Goal: Register for event/course

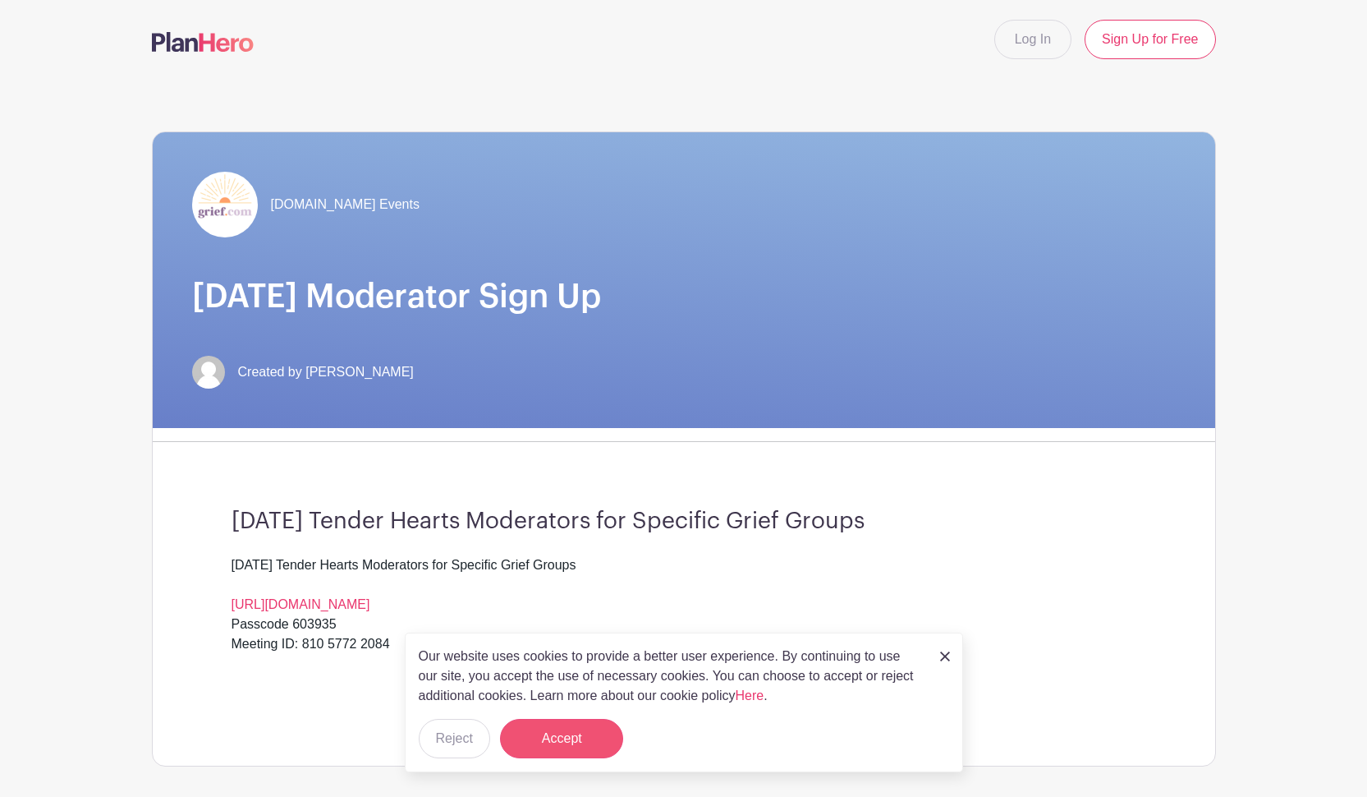
click at [574, 426] on button "Accept" at bounding box center [561, 738] width 123 height 39
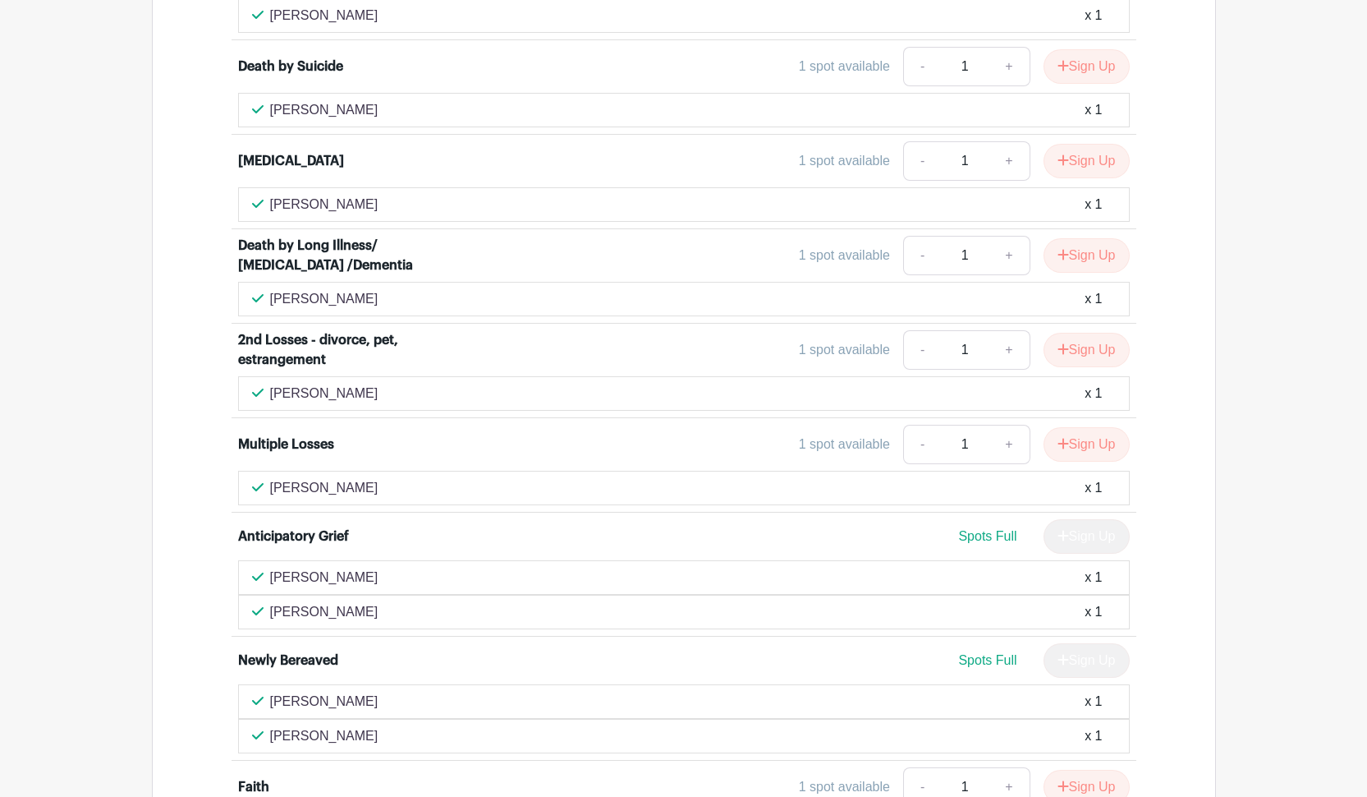
scroll to position [2504, 0]
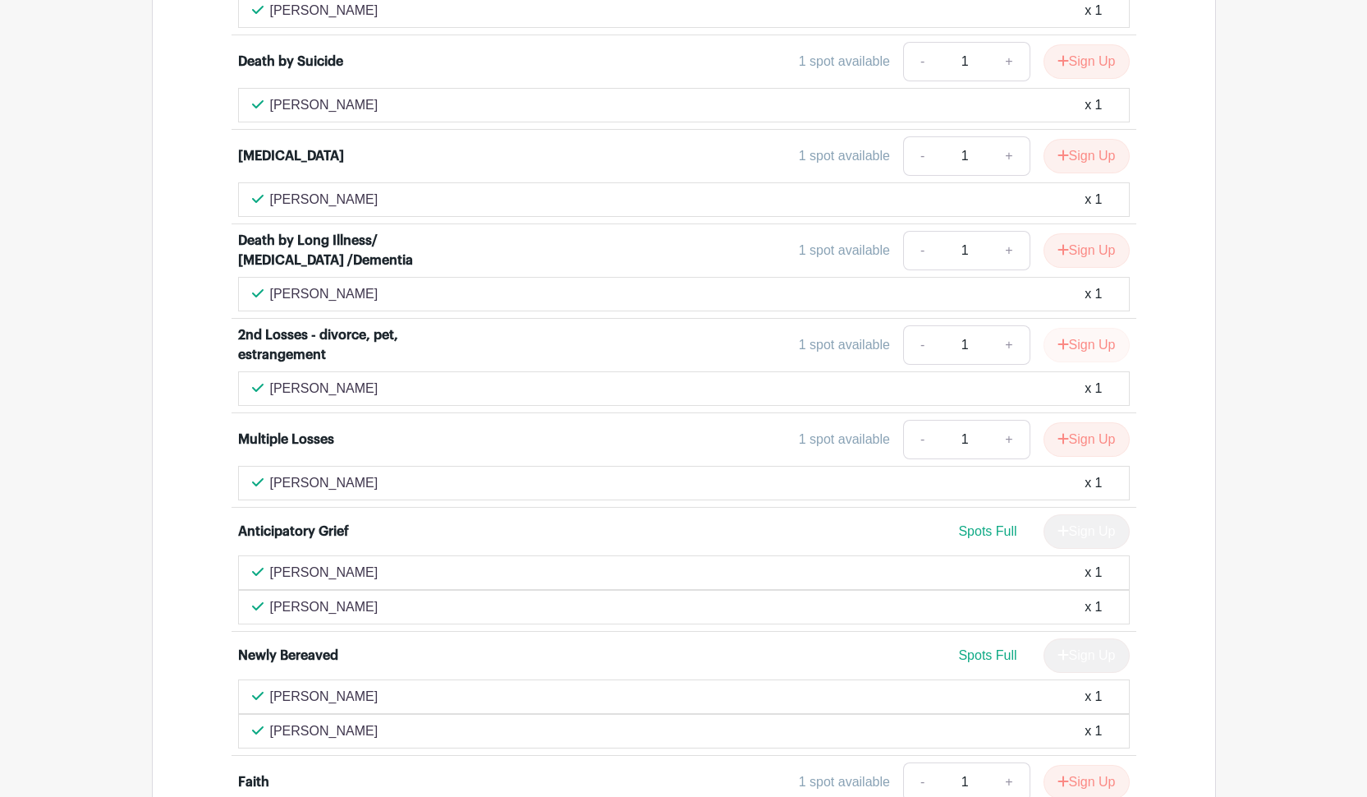
click at [678, 328] on button "Sign Up" at bounding box center [1087, 345] width 86 height 34
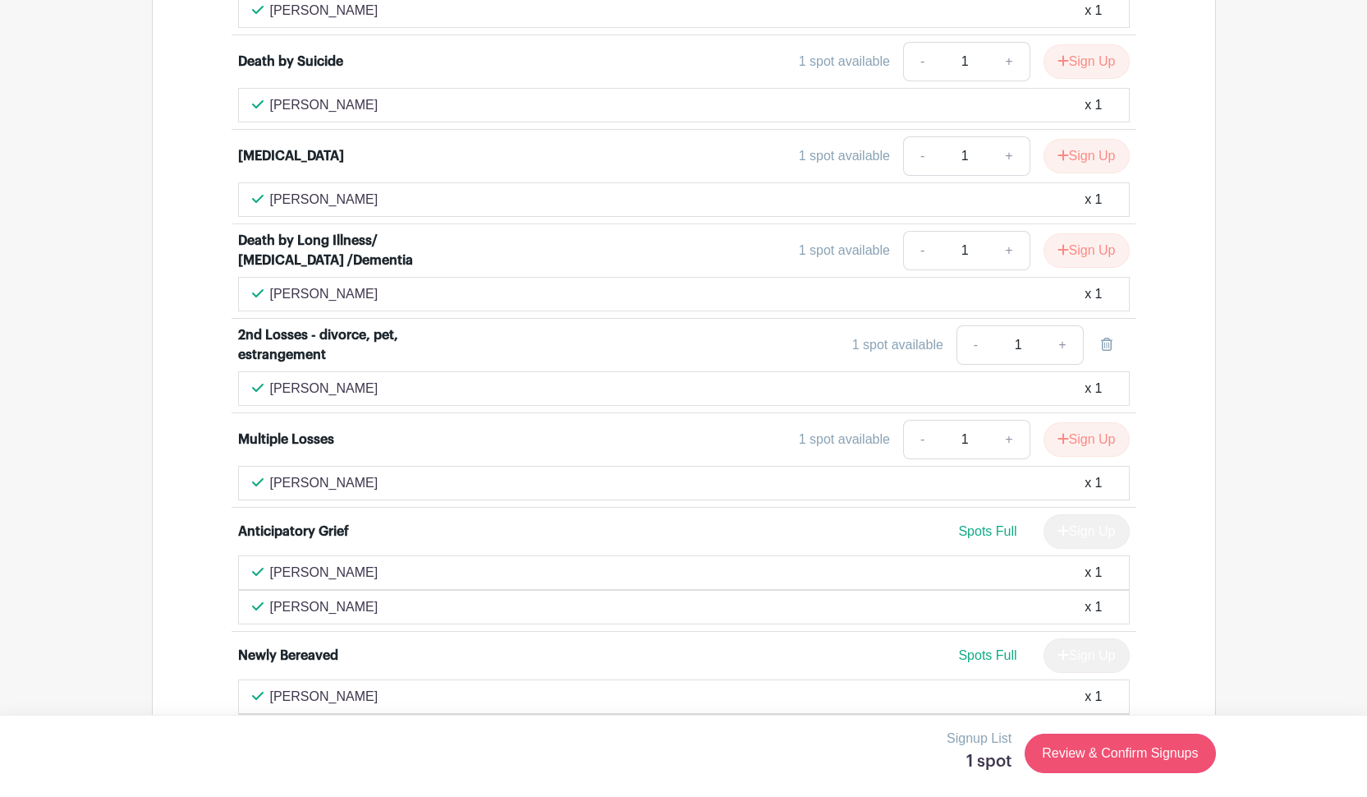
click at [678, 426] on link "Review & Confirm Signups" at bounding box center [1120, 752] width 191 height 39
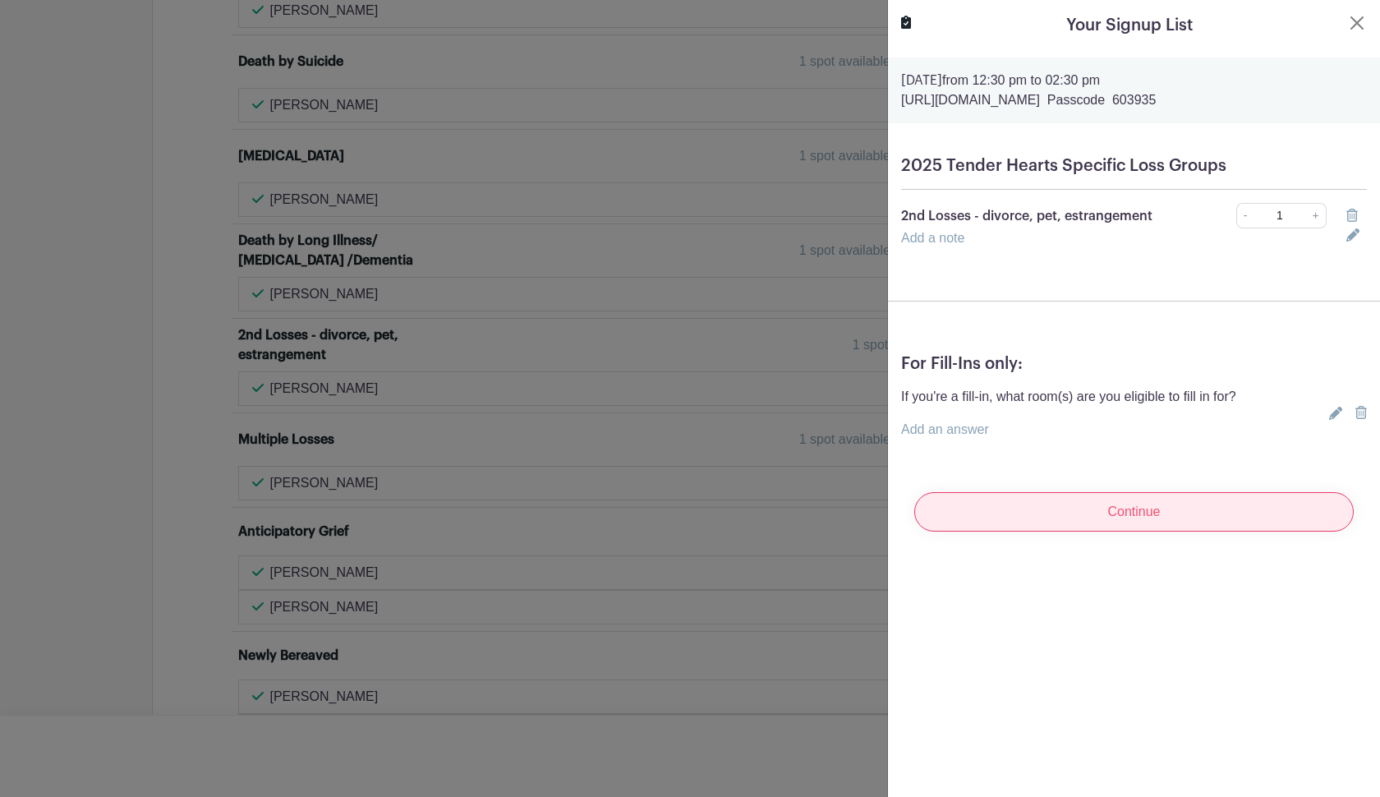
click at [678, 426] on input "Continue" at bounding box center [1133, 511] width 439 height 39
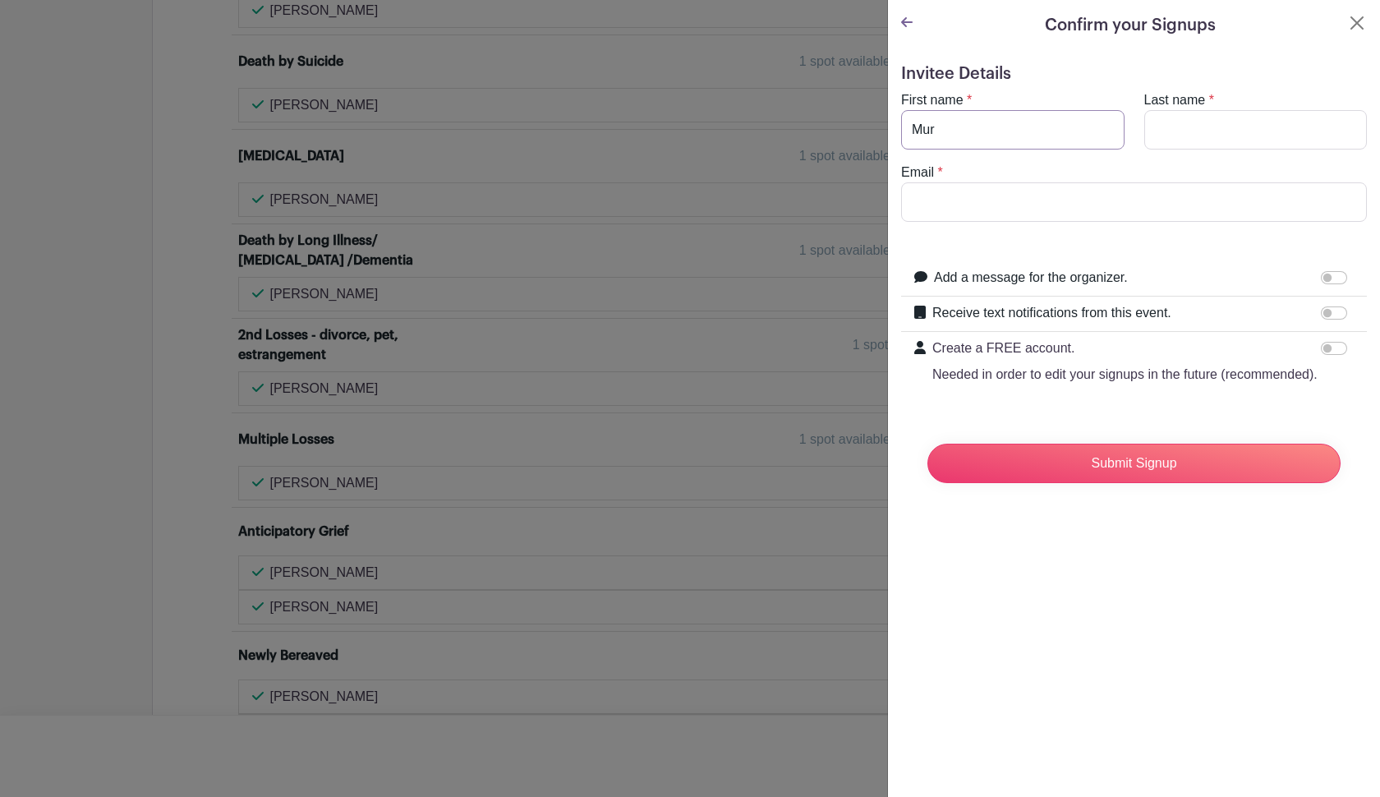
type input "Muri"
type input "Muriel"
type input "Williams"
type input "veese58@gmail.com"
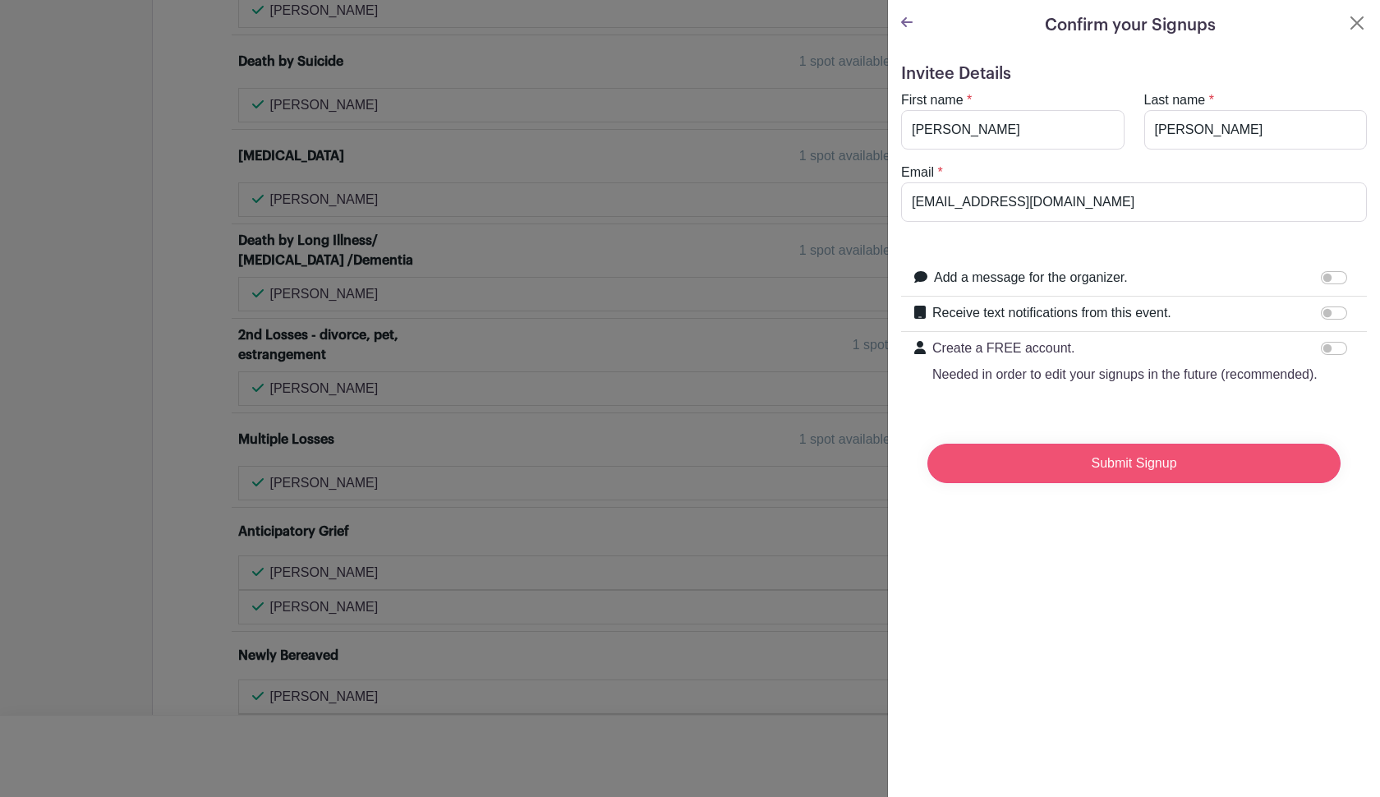
click at [678, 426] on input "Submit Signup" at bounding box center [1133, 462] width 413 height 39
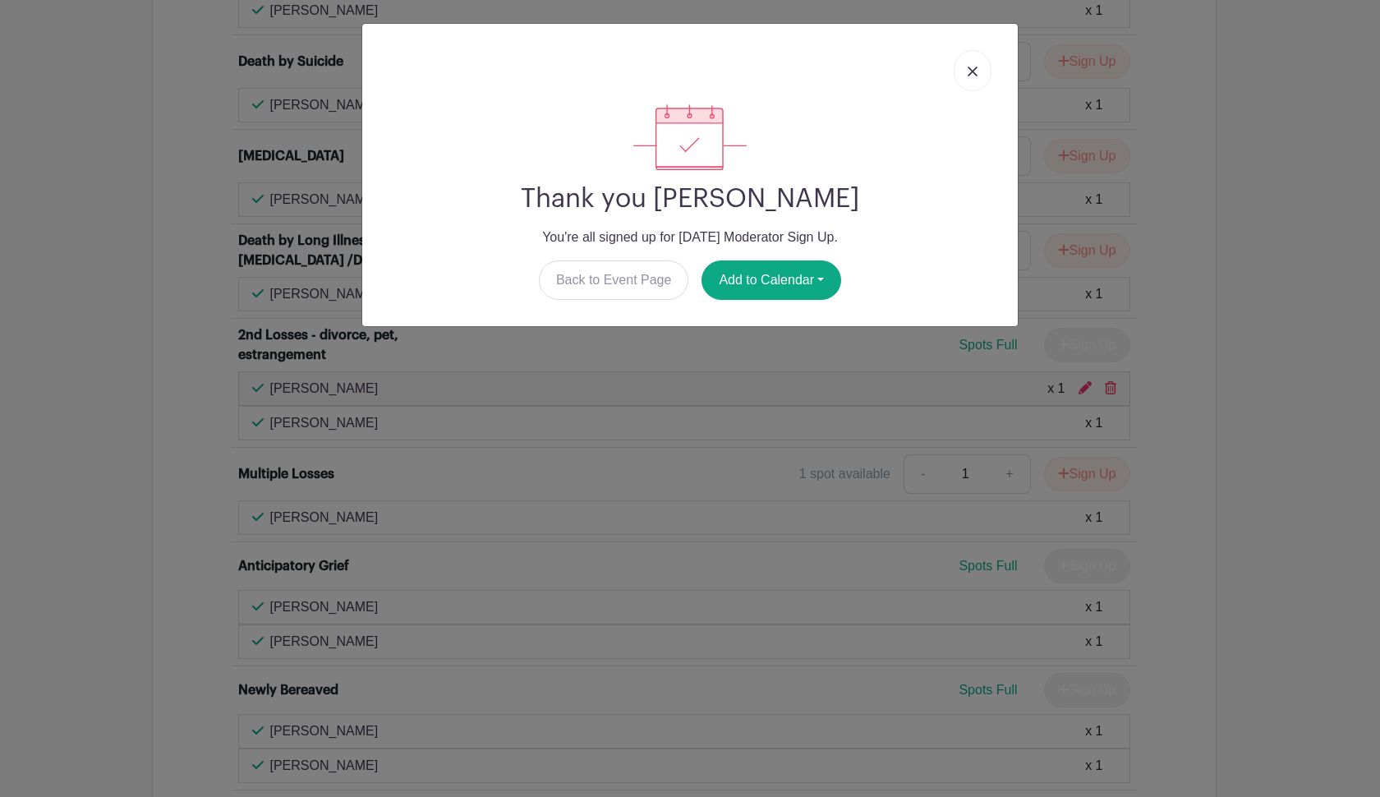
click at [678, 71] on img at bounding box center [972, 72] width 10 height 10
